Goal: Task Accomplishment & Management: Use online tool/utility

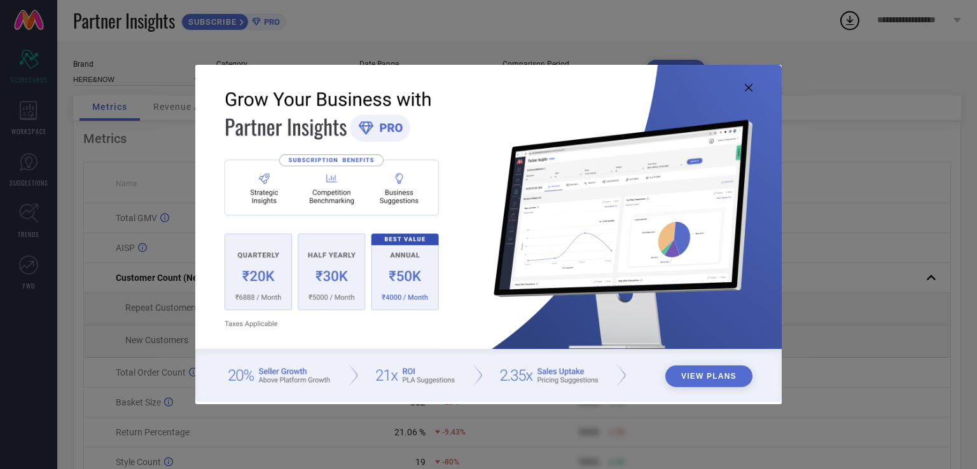
click at [745, 86] on icon at bounding box center [749, 88] width 8 height 8
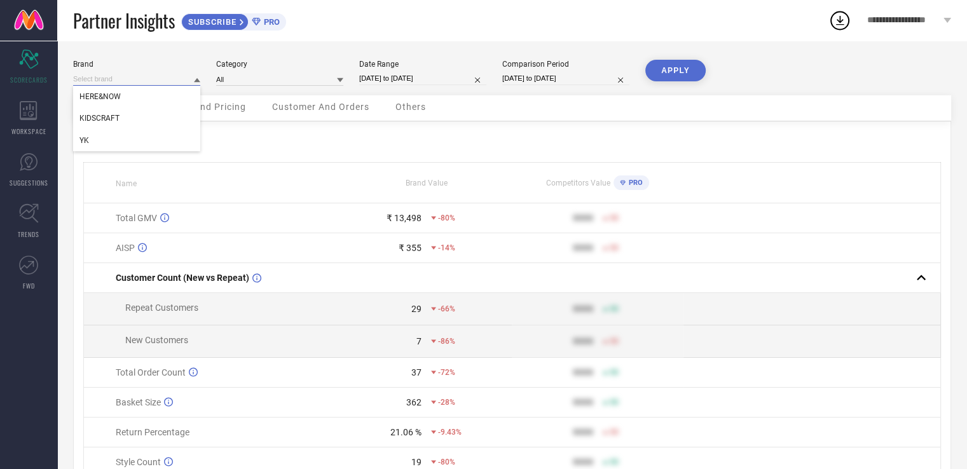
click at [168, 82] on input at bounding box center [136, 78] width 127 height 13
click at [136, 138] on div "YK" at bounding box center [136, 141] width 127 height 22
type input "All"
click at [666, 75] on button "APPLY" at bounding box center [675, 71] width 60 height 22
